Goal: Complete application form

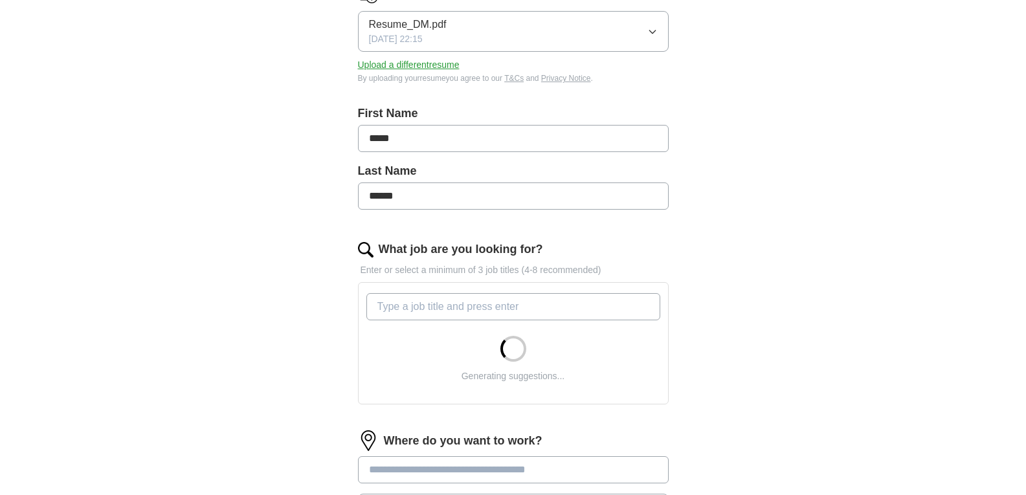
scroll to position [259, 0]
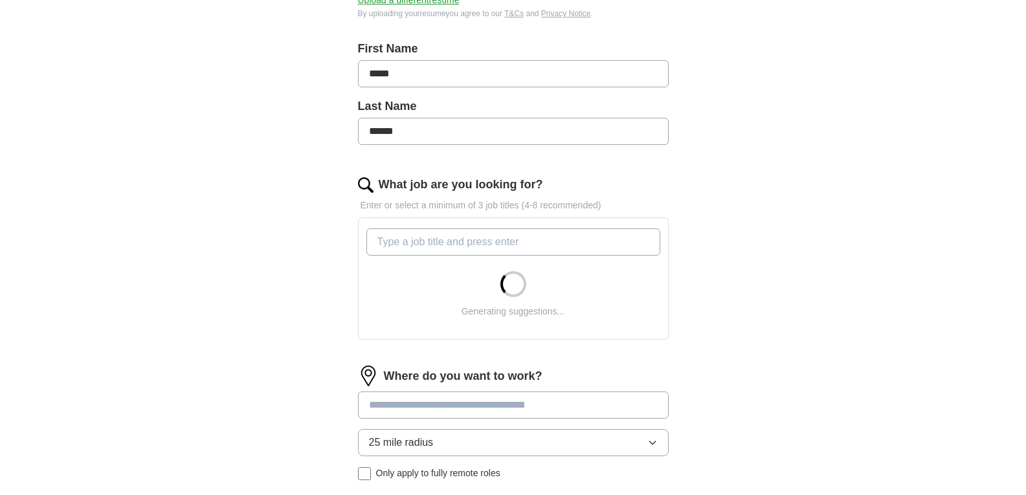
click at [426, 239] on input "What job are you looking for?" at bounding box center [513, 241] width 294 height 27
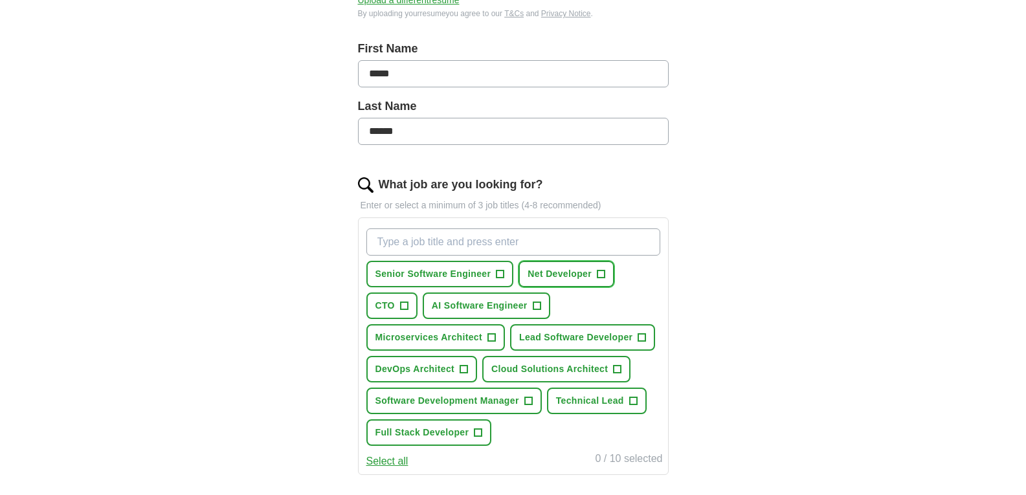
click at [599, 270] on span "+" at bounding box center [601, 274] width 8 height 10
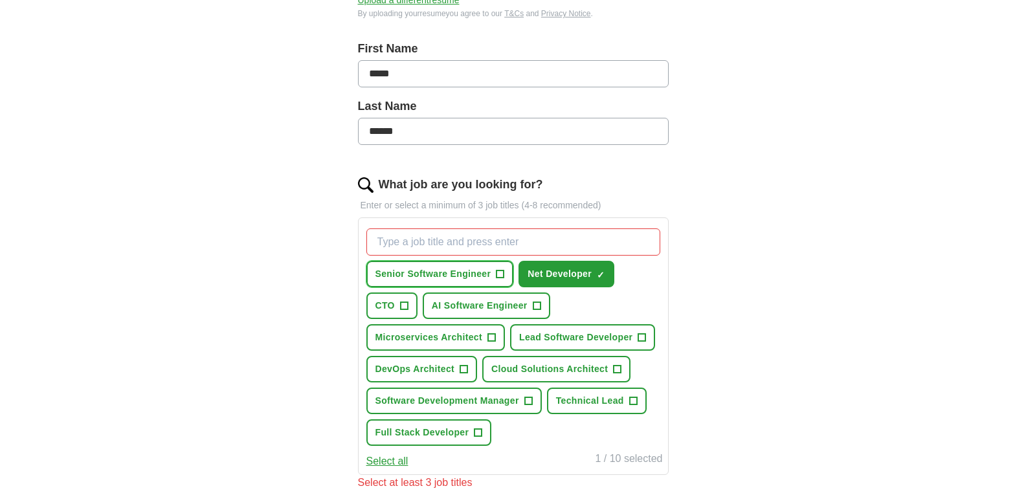
click at [501, 272] on span "+" at bounding box center [500, 274] width 8 height 10
click at [638, 335] on span "+" at bounding box center [642, 338] width 8 height 10
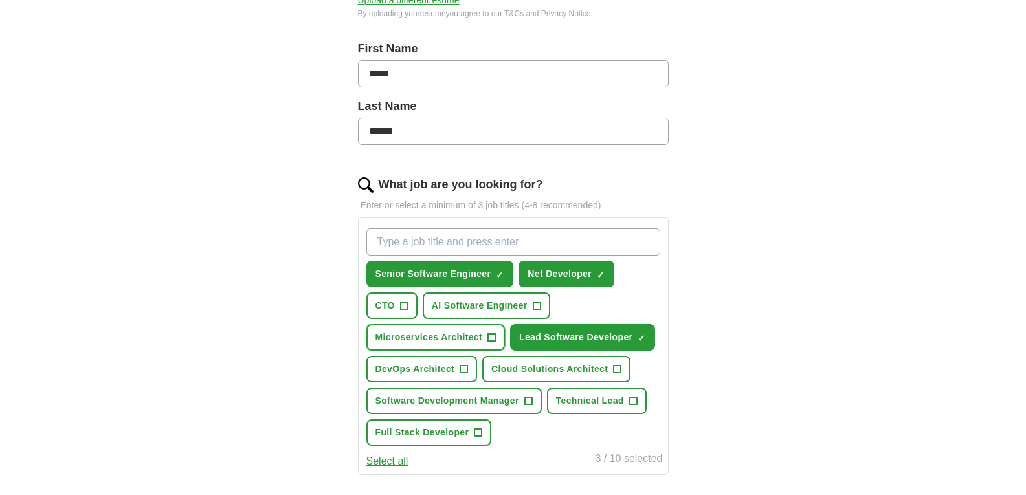
click at [487, 338] on span "+" at bounding box center [491, 338] width 8 height 10
click at [535, 304] on span "+" at bounding box center [537, 306] width 8 height 10
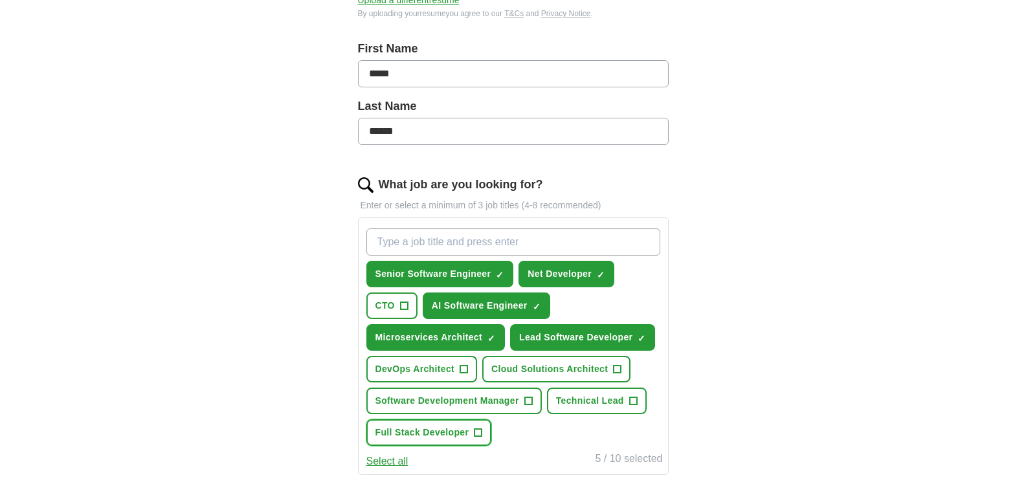
click at [481, 428] on span "+" at bounding box center [478, 433] width 8 height 10
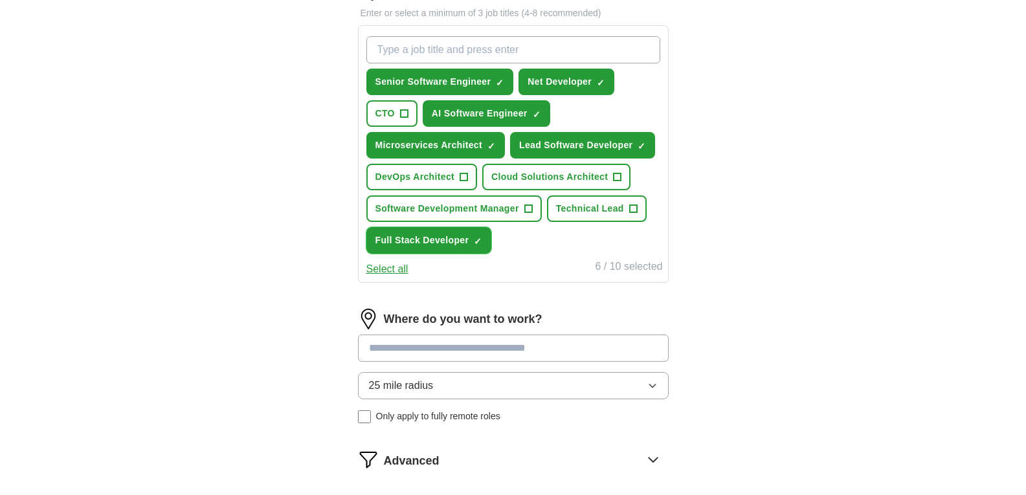
scroll to position [453, 0]
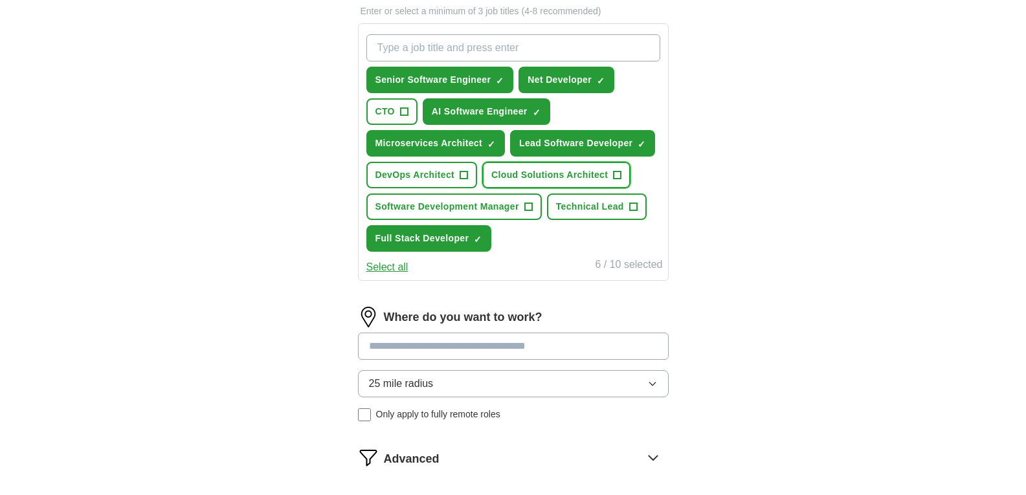
click at [613, 173] on span "+" at bounding box center [617, 175] width 8 height 10
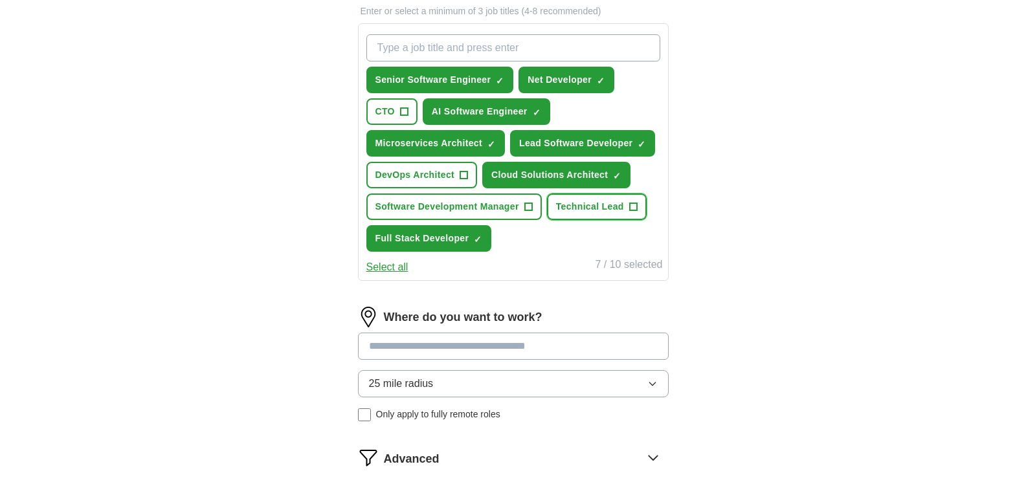
click at [629, 202] on span "+" at bounding box center [633, 207] width 8 height 10
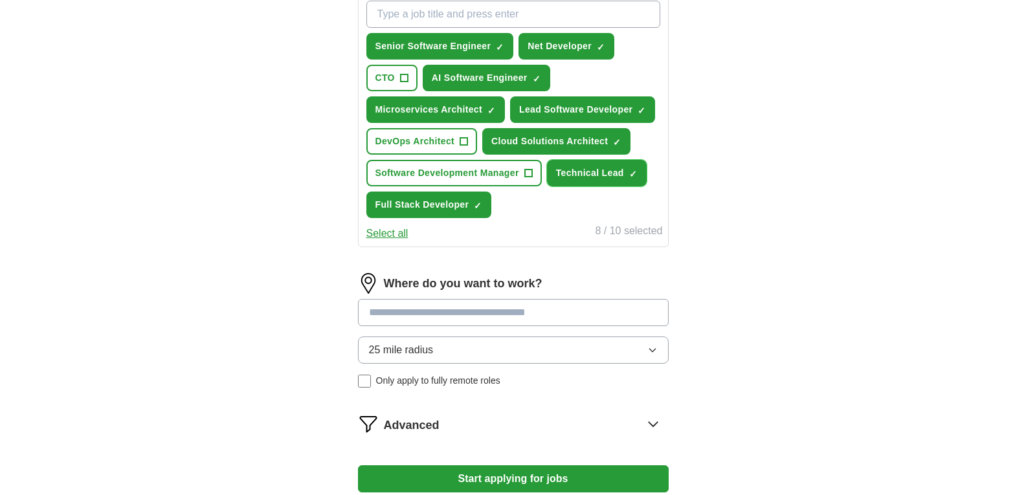
scroll to position [518, 0]
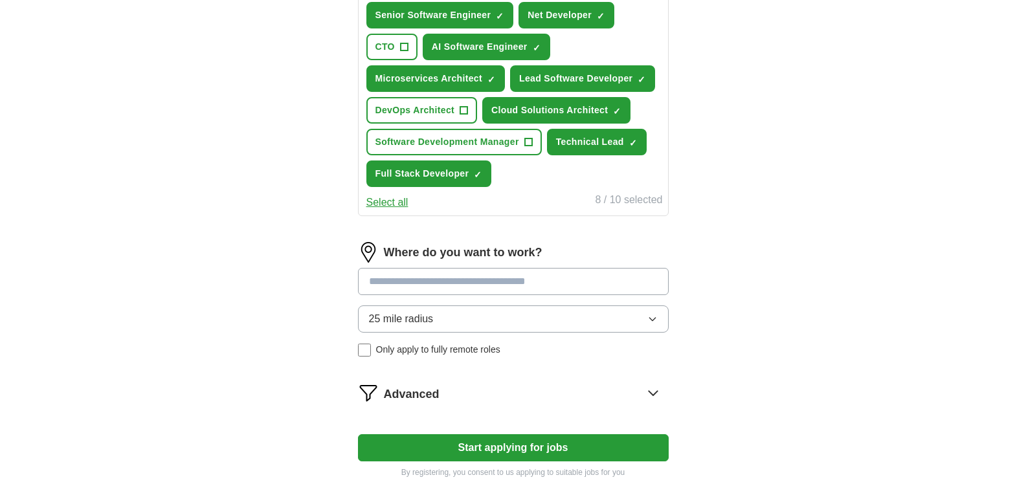
click at [433, 318] on span "25 mile radius" at bounding box center [401, 319] width 65 height 16
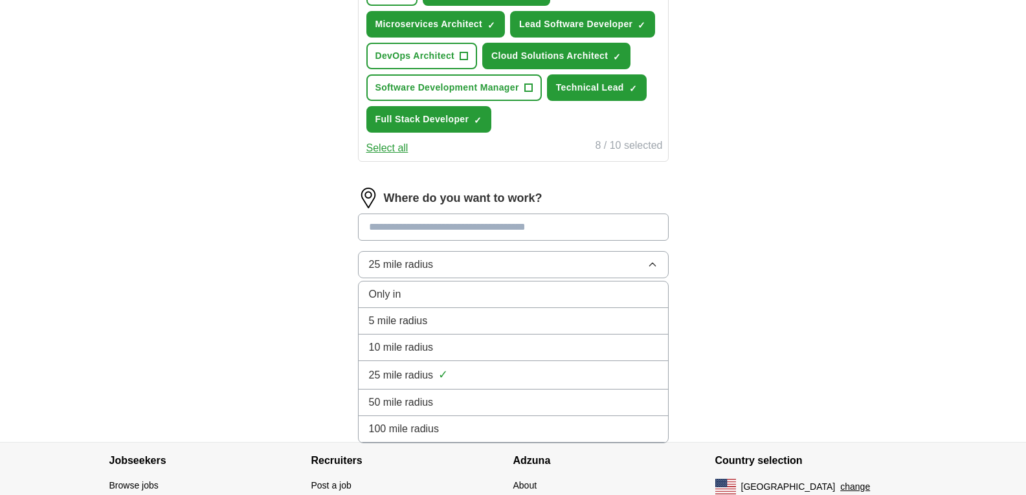
scroll to position [647, 0]
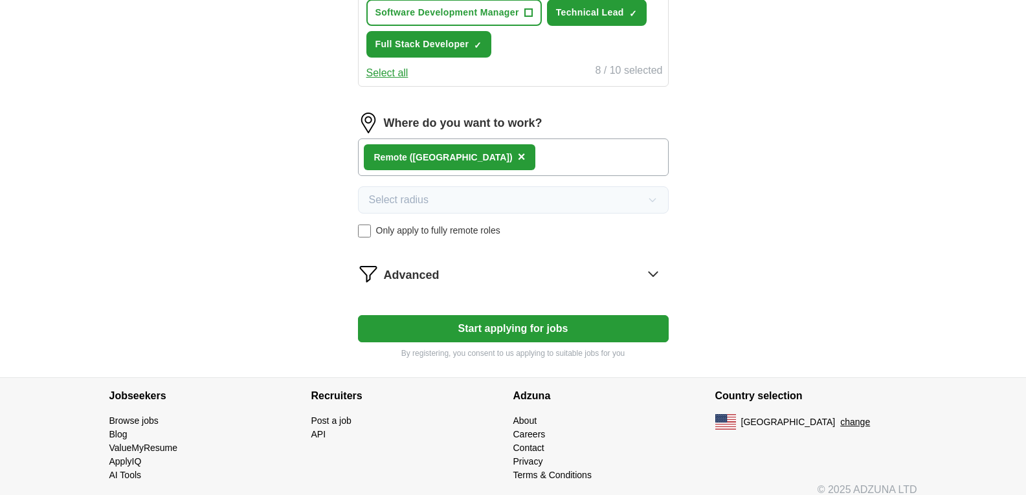
click at [461, 326] on button "Start applying for jobs" at bounding box center [513, 328] width 311 height 27
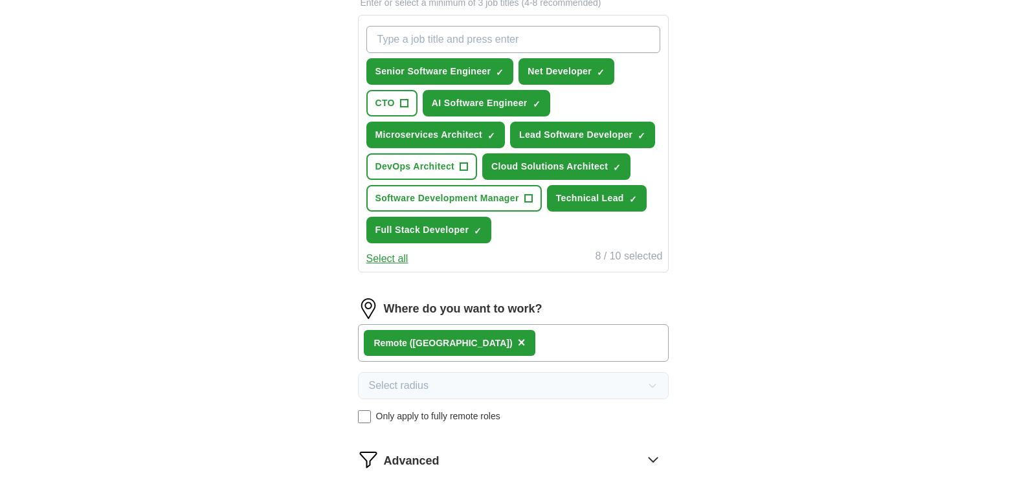
select select "**"
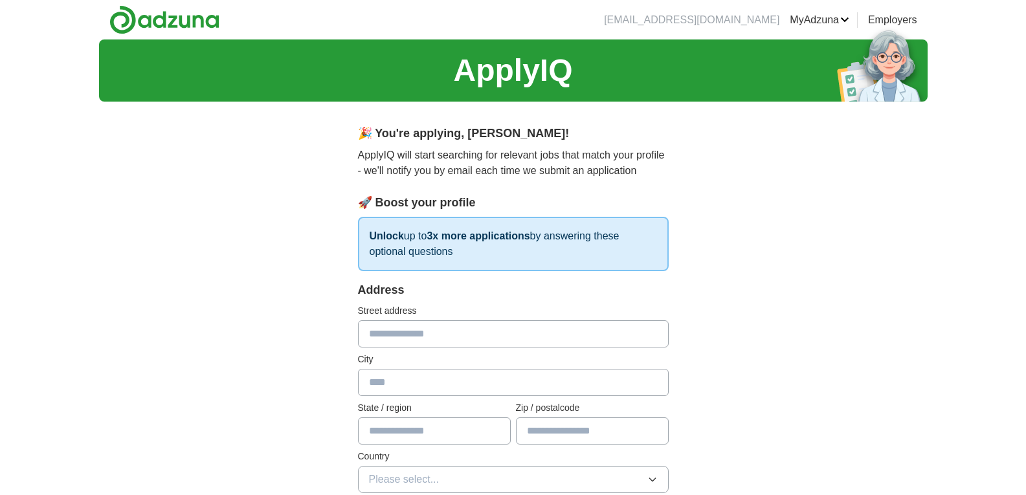
scroll to position [65, 0]
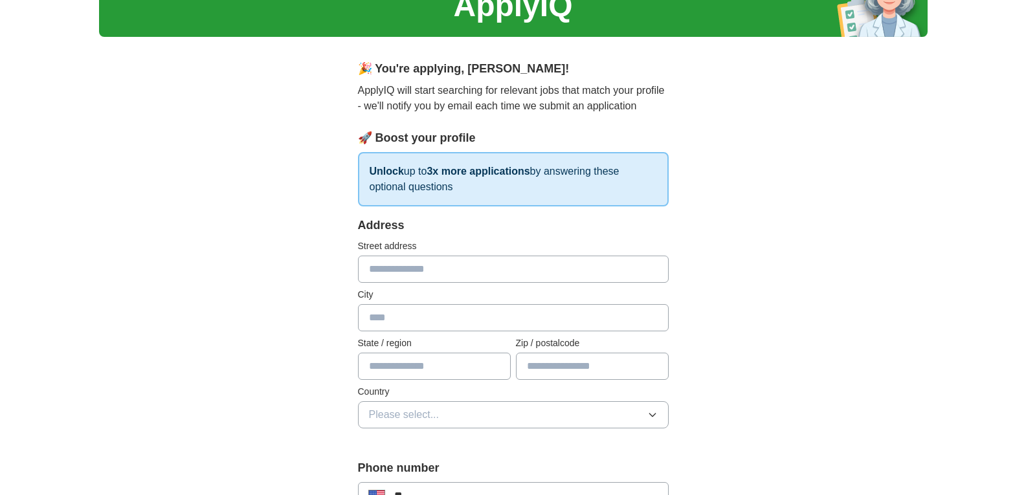
click at [441, 274] on input "text" at bounding box center [513, 269] width 311 height 27
type input "**********"
type input "**"
type input "*****"
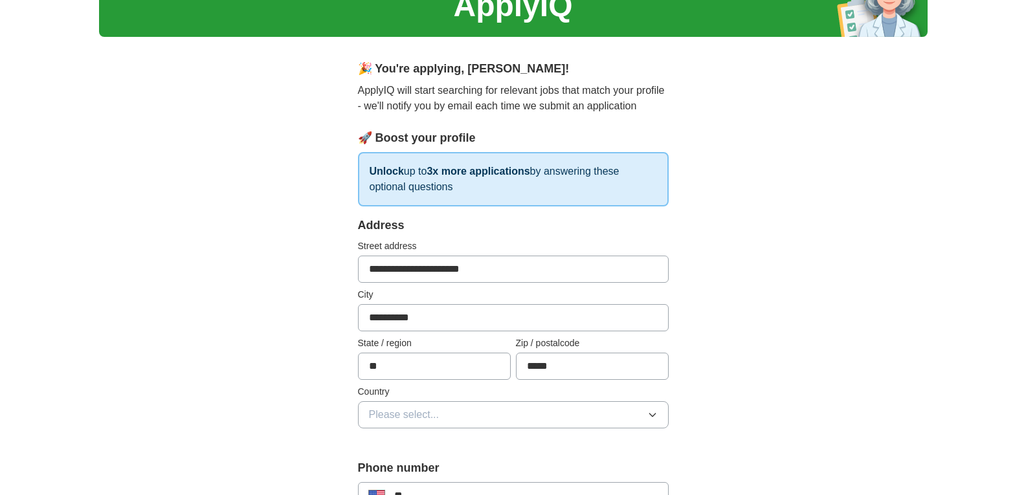
scroll to position [91, 0]
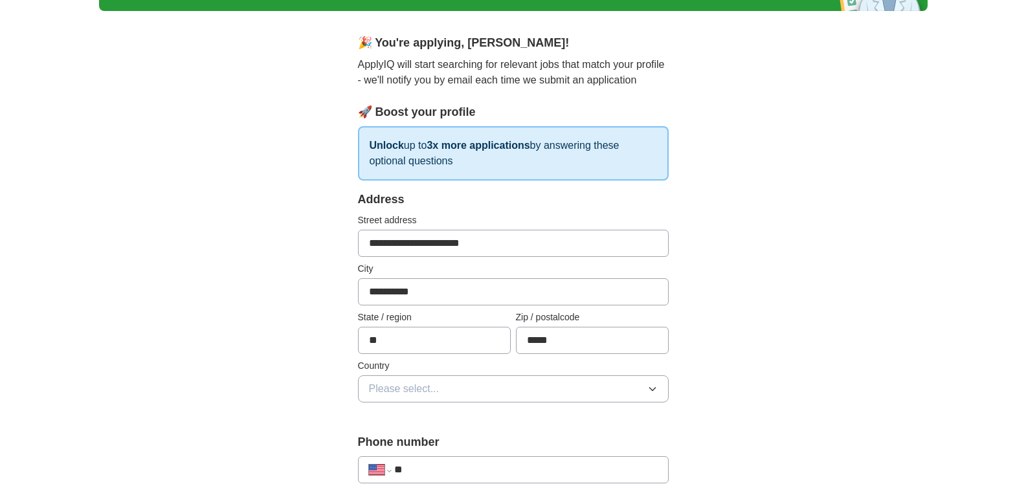
click at [561, 380] on button "Please select..." at bounding box center [513, 388] width 311 height 27
click at [500, 439] on div "[GEOGRAPHIC_DATA]" at bounding box center [513, 445] width 289 height 16
click at [484, 461] on div "**********" at bounding box center [513, 469] width 311 height 27
drag, startPoint x: 482, startPoint y: 468, endPoint x: 481, endPoint y: 474, distance: 6.5
click at [482, 472] on input "**" at bounding box center [525, 470] width 263 height 16
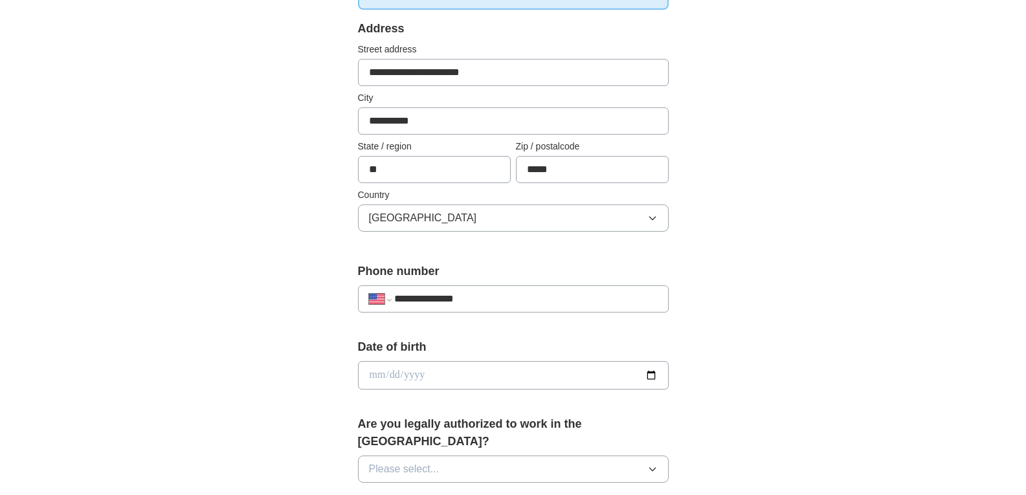
scroll to position [285, 0]
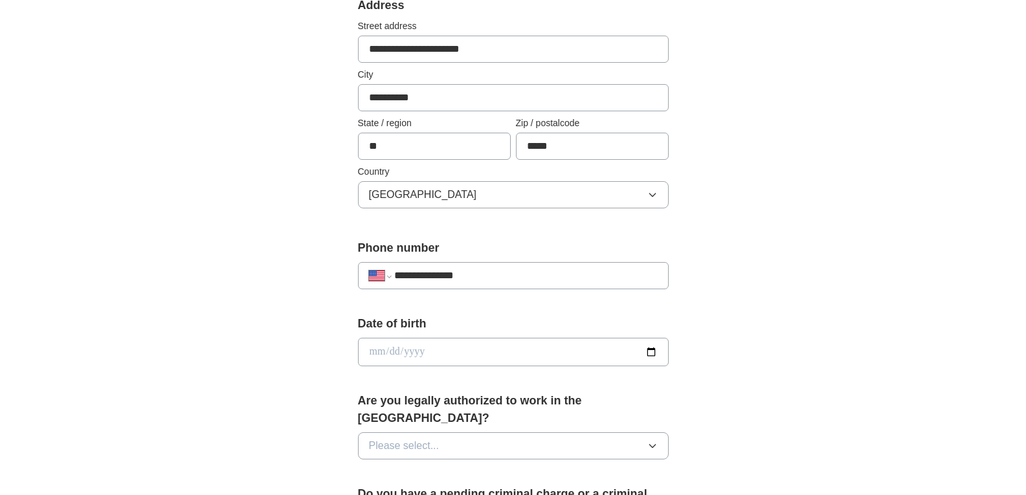
type input "**********"
click at [516, 357] on input "date" at bounding box center [513, 352] width 311 height 28
type input "**********"
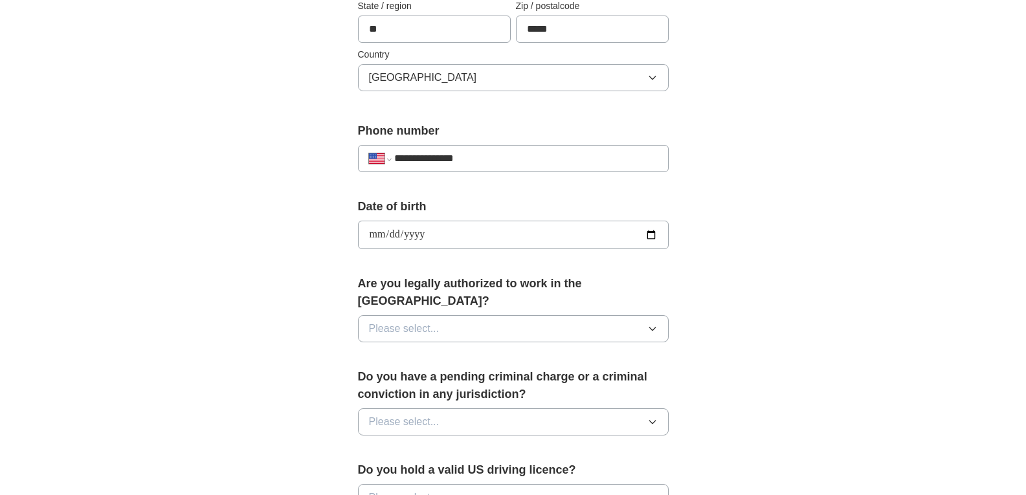
scroll to position [414, 0]
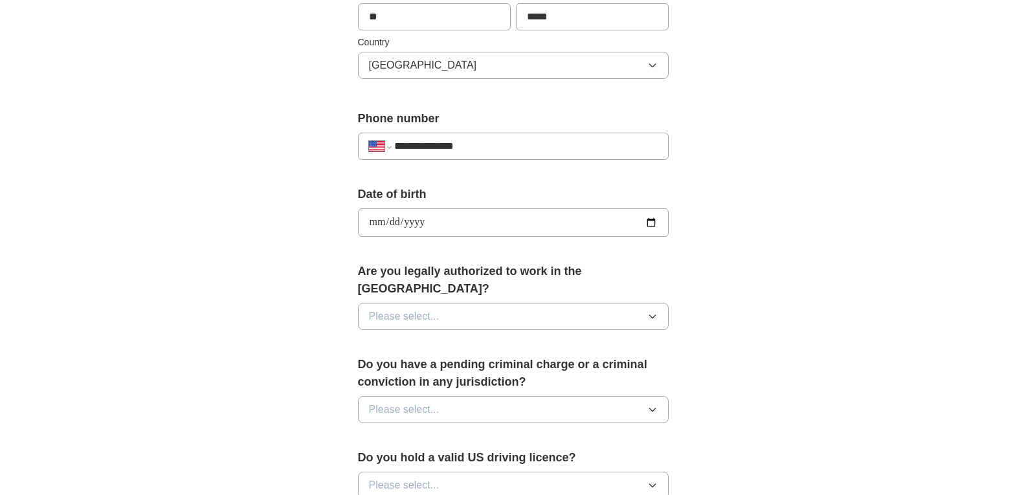
click at [504, 303] on button "Please select..." at bounding box center [513, 316] width 311 height 27
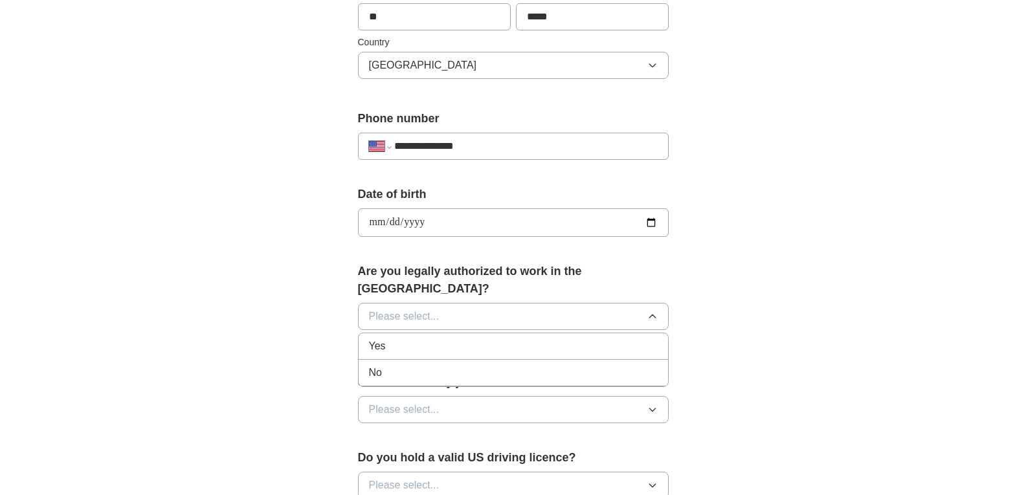
click at [496, 333] on li "Yes" at bounding box center [512, 346] width 309 height 27
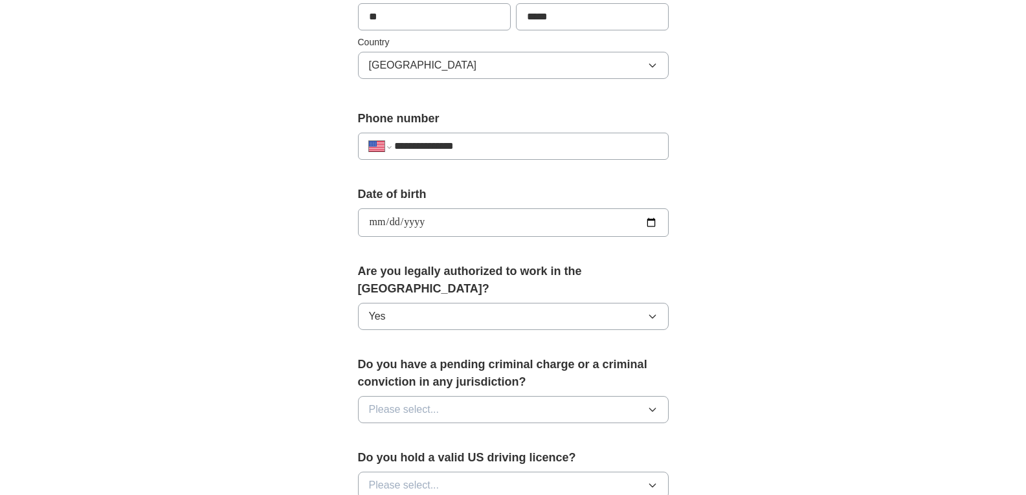
click at [473, 396] on button "Please select..." at bounding box center [513, 409] width 311 height 27
click at [459, 458] on div "No" at bounding box center [513, 466] width 289 height 16
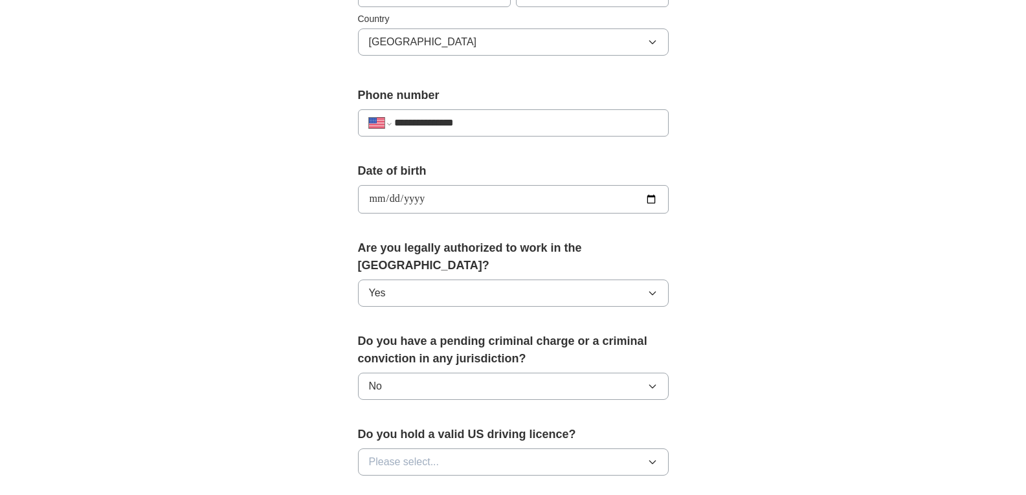
scroll to position [479, 0]
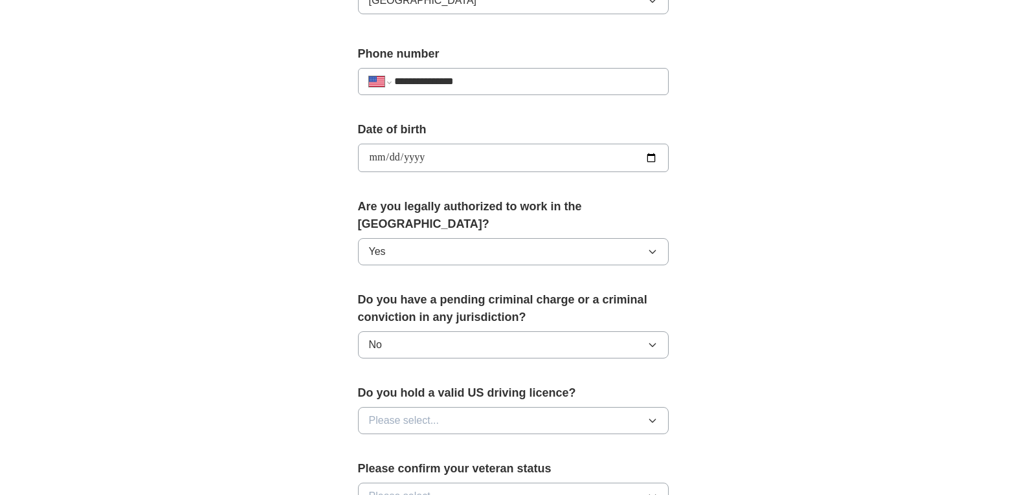
click at [458, 407] on button "Please select..." at bounding box center [513, 420] width 311 height 27
click at [454, 443] on div "Yes" at bounding box center [513, 451] width 289 height 16
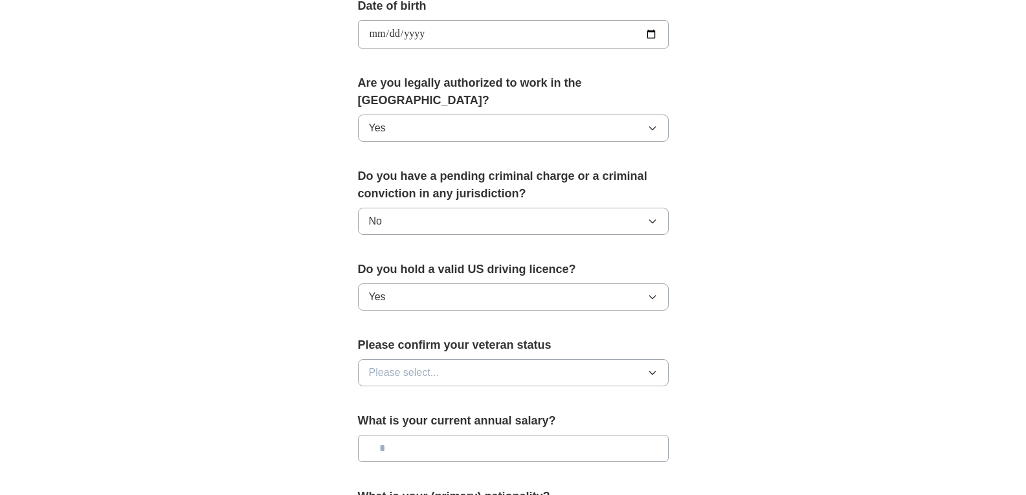
scroll to position [608, 0]
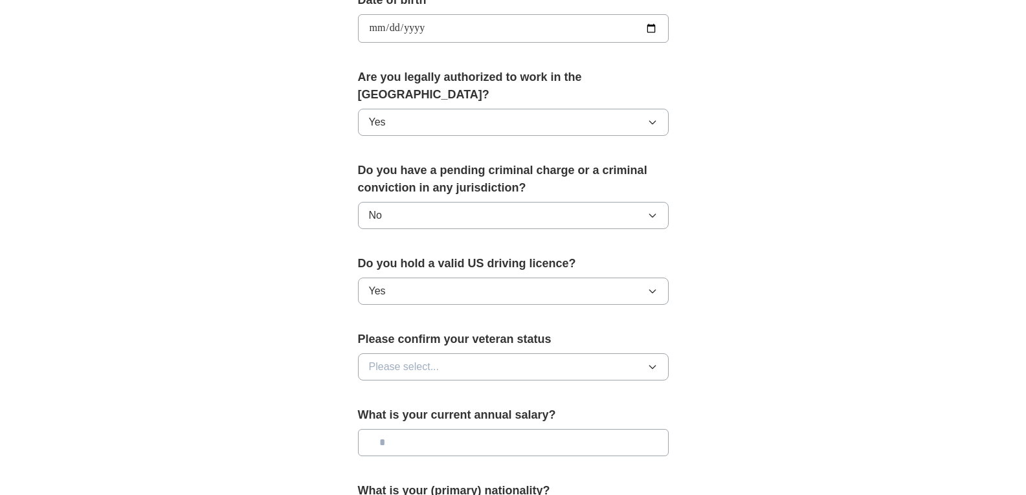
click at [468, 353] on button "Please select..." at bounding box center [513, 366] width 311 height 27
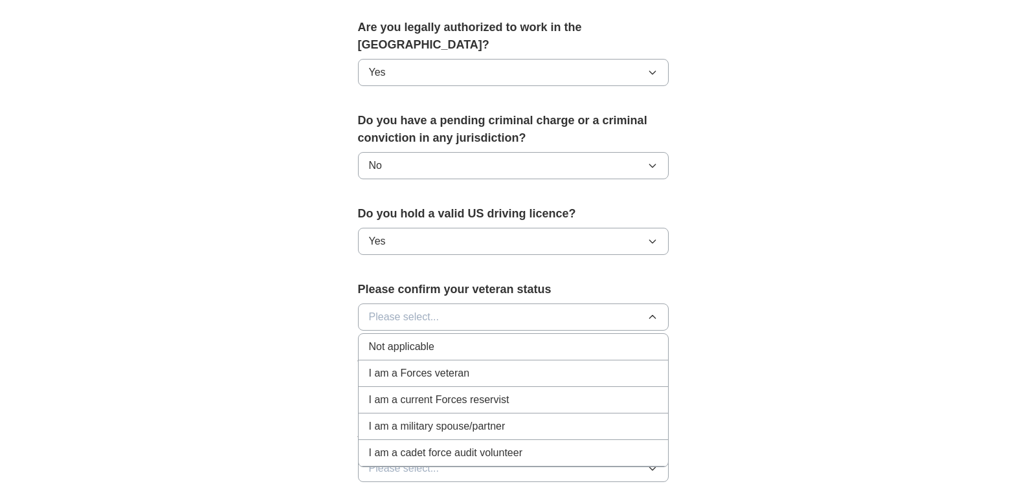
scroll to position [738, 0]
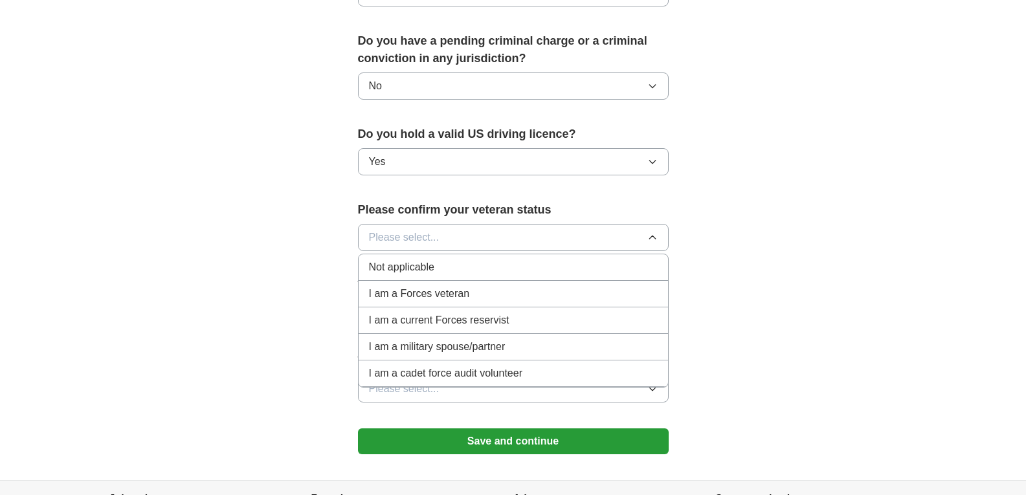
click at [476, 259] on div "Not applicable" at bounding box center [513, 267] width 289 height 16
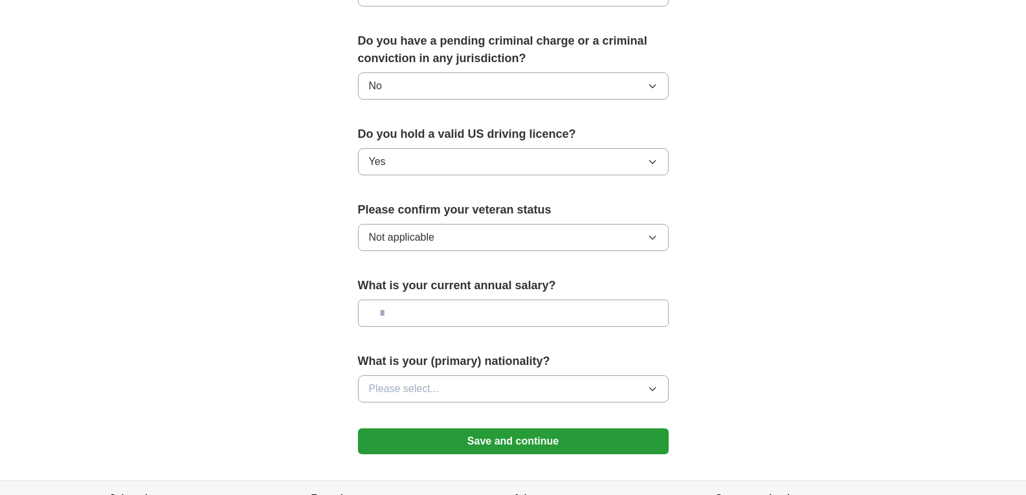
click at [466, 300] on input "text" at bounding box center [513, 313] width 311 height 27
type input "********"
click at [486, 375] on button "Please select..." at bounding box center [513, 388] width 311 height 27
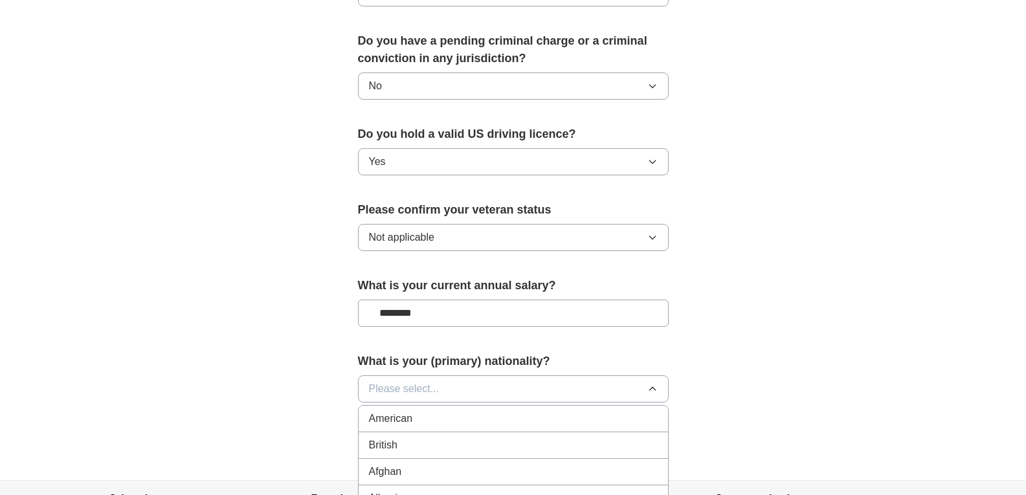
click at [472, 406] on li "American" at bounding box center [512, 419] width 309 height 27
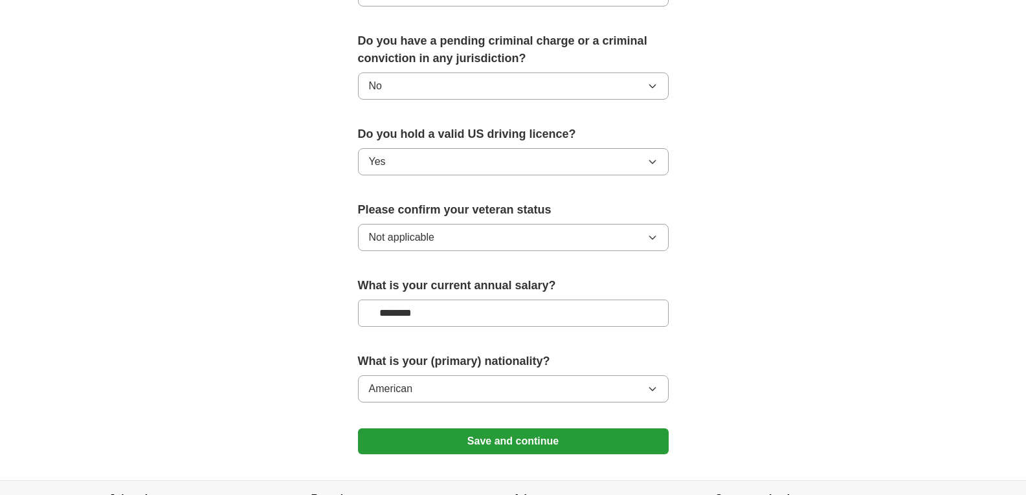
click at [492, 428] on button "Save and continue" at bounding box center [513, 441] width 311 height 26
